Goal: Download file/media

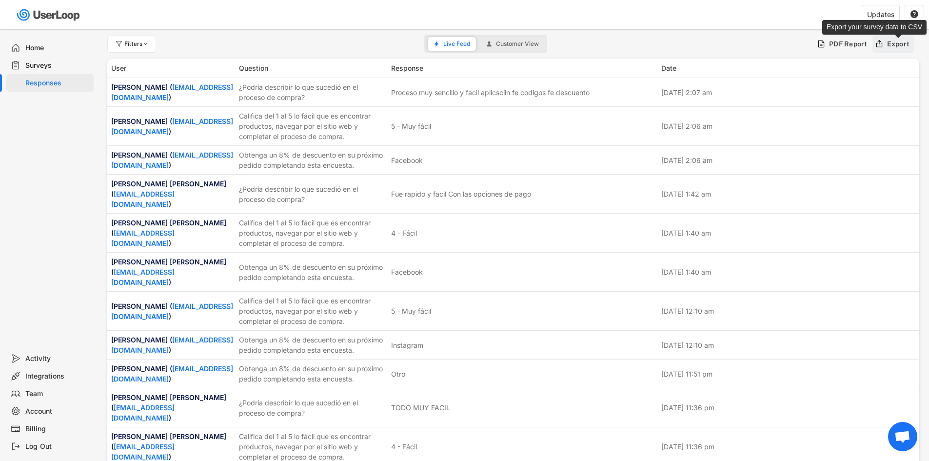
click at [891, 43] on div "Export" at bounding box center [898, 44] width 23 height 9
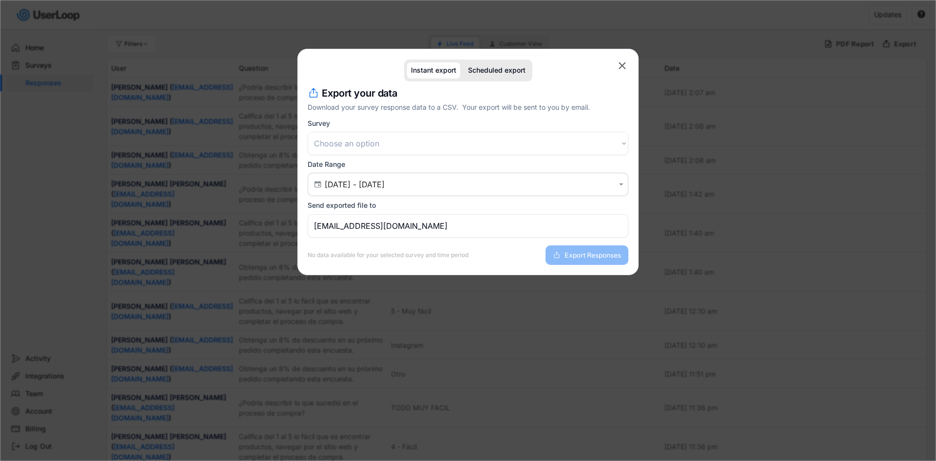
click at [475, 114] on div "Export your data Download your survey response data to a CSV. Your export will …" at bounding box center [468, 100] width 321 height 28
click at [472, 132] on div "Survey Choose an option Encuesta posterior a la compra Encuesta de satisfacción…" at bounding box center [468, 137] width 321 height 36
click at [473, 152] on select "Choose an option Encuesta posterior a la compra Encuesta de satisfacción del cl…" at bounding box center [468, 143] width 321 height 23
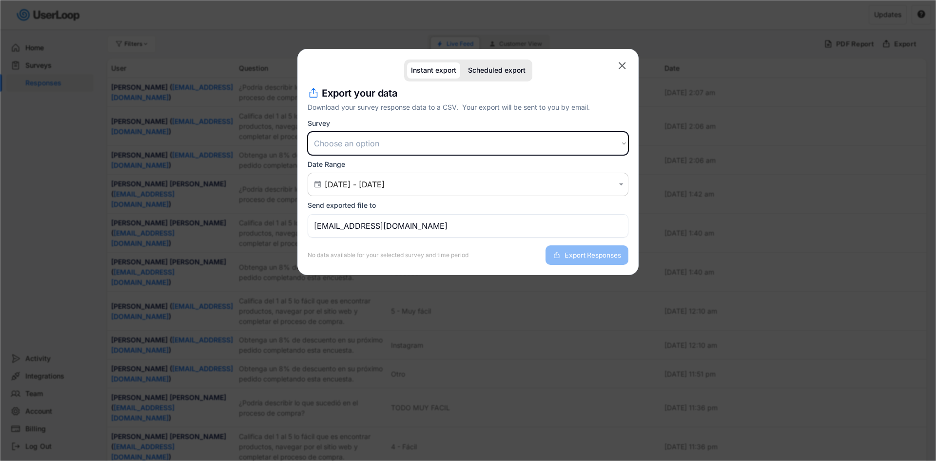
select select ""1348695171700984260__LOOKUP__1709664932539x821373085985881200""
click at [308, 132] on select "Choose an option Encuesta posterior a la compra Encuesta de satisfacción del cl…" at bounding box center [468, 143] width 321 height 23
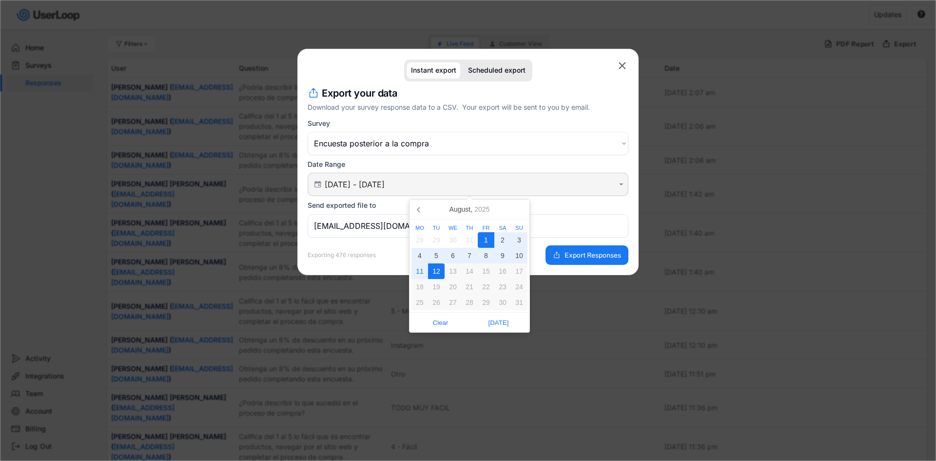
click at [358, 179] on input "[DATE] - [DATE]" at bounding box center [470, 184] width 290 height 10
click at [419, 258] on div "4" at bounding box center [420, 256] width 17 height 16
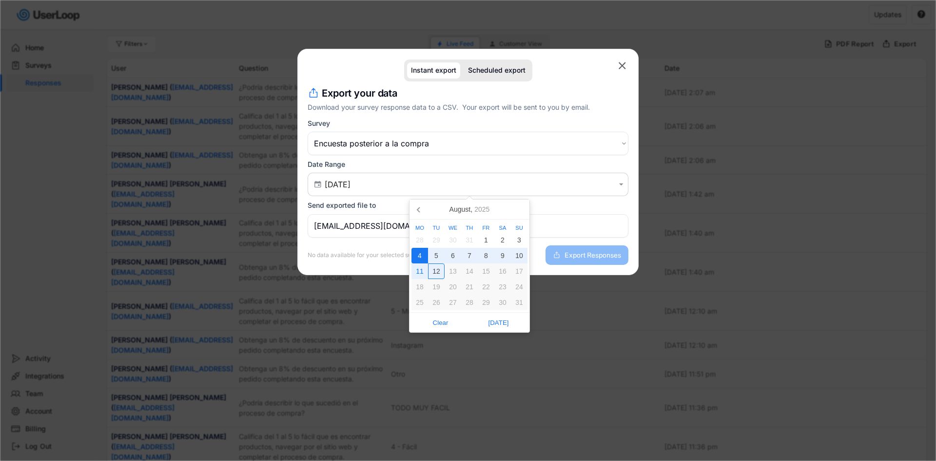
click at [434, 267] on div "12" at bounding box center [436, 271] width 17 height 16
type input "[DATE] - [DATE]"
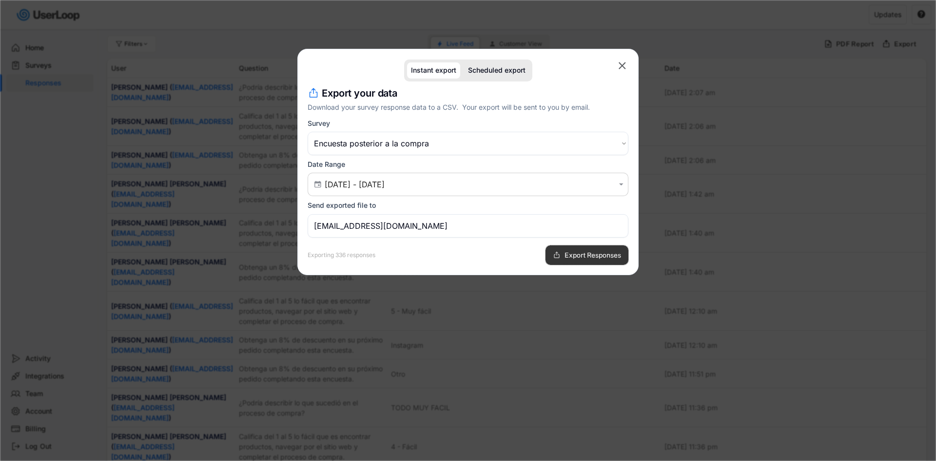
drag, startPoint x: 576, startPoint y: 254, endPoint x: 558, endPoint y: 243, distance: 20.7
click at [558, 243] on div "Exporting 336 responses Export Responses" at bounding box center [468, 251] width 321 height 27
click at [559, 247] on button "Export Responses" at bounding box center [587, 255] width 83 height 20
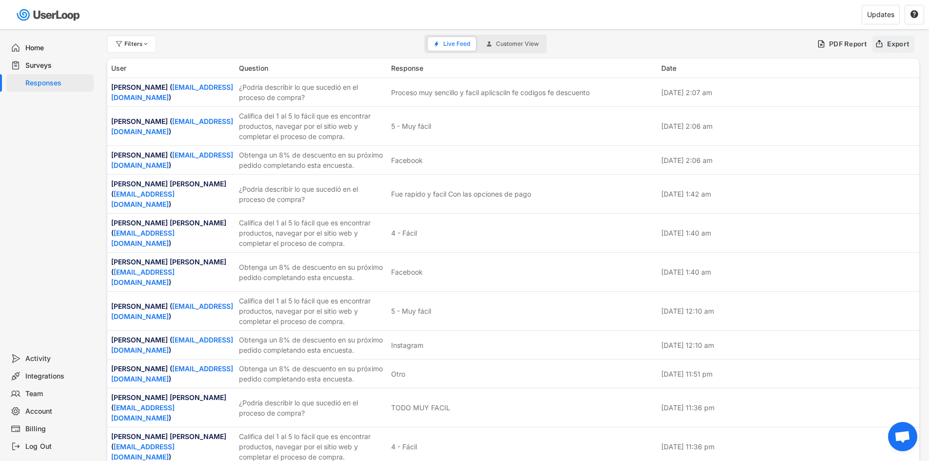
click at [888, 51] on div "Export" at bounding box center [894, 44] width 42 height 17
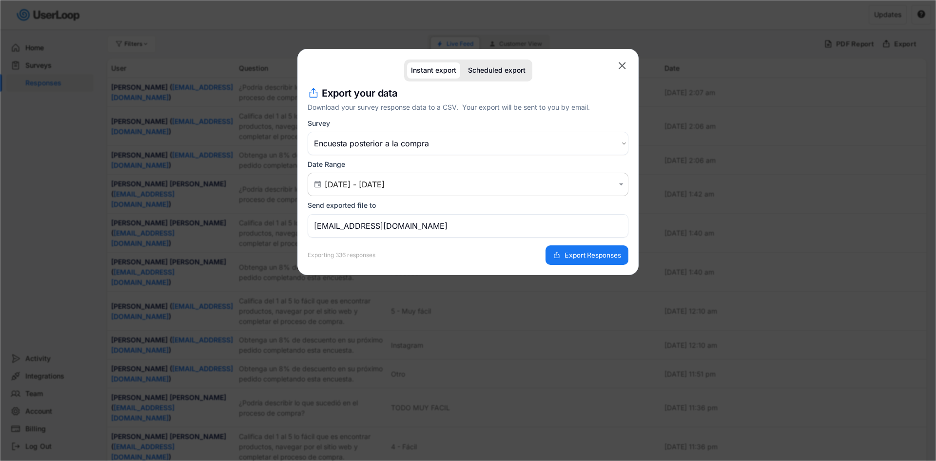
click at [401, 228] on input "[EMAIL_ADDRESS][DOMAIN_NAME]" at bounding box center [468, 225] width 321 height 23
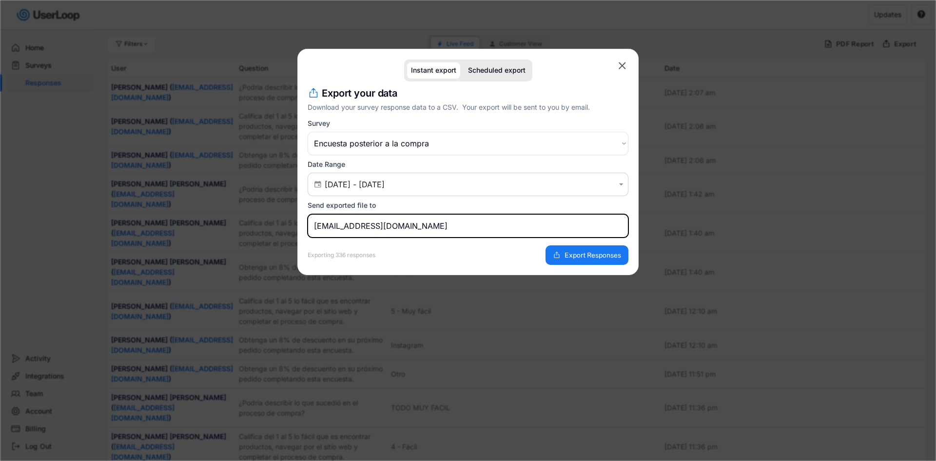
drag, startPoint x: 417, startPoint y: 225, endPoint x: 244, endPoint y: 222, distance: 172.2
click at [244, 222] on body "missing element 5% 5% 0% 0% Filters Live Feed Customer View PDF Report Export U…" at bounding box center [468, 230] width 936 height 461
type input "[PERSON_NAME][EMAIL_ADDRESS][DOMAIN_NAME]"
